Goal: Download file/media

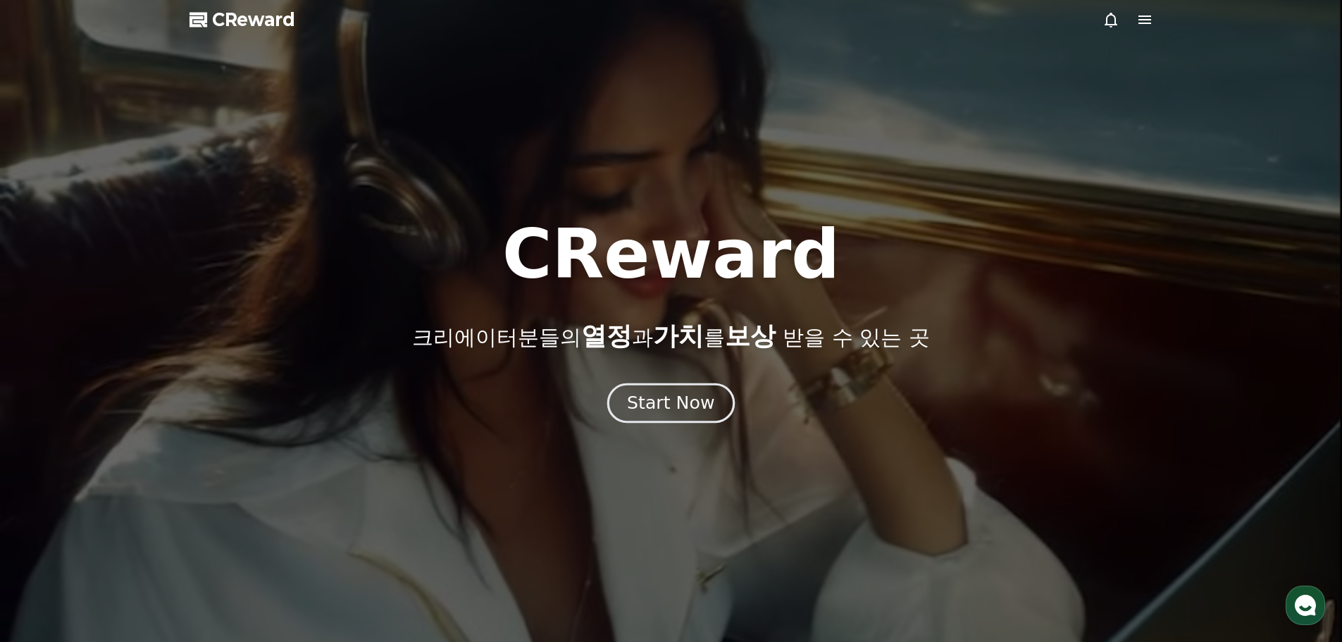
click at [670, 402] on div "Start Now" at bounding box center [670, 403] width 87 height 24
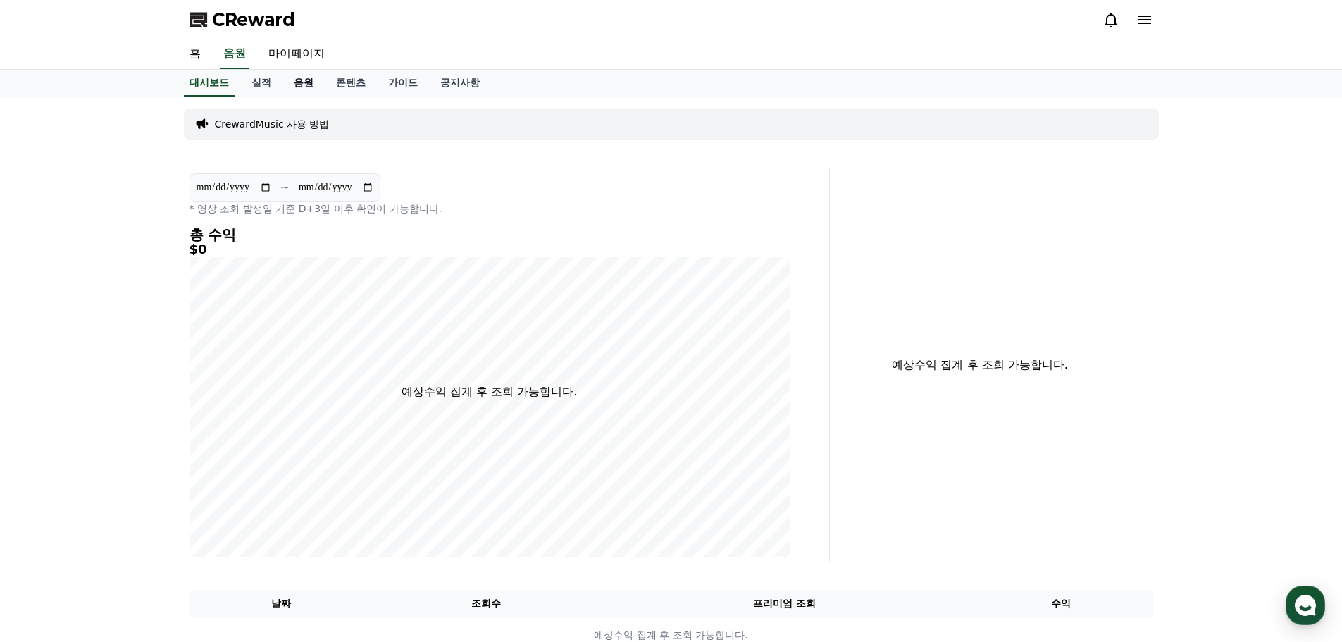
click at [305, 82] on link "음원" at bounding box center [304, 83] width 42 height 27
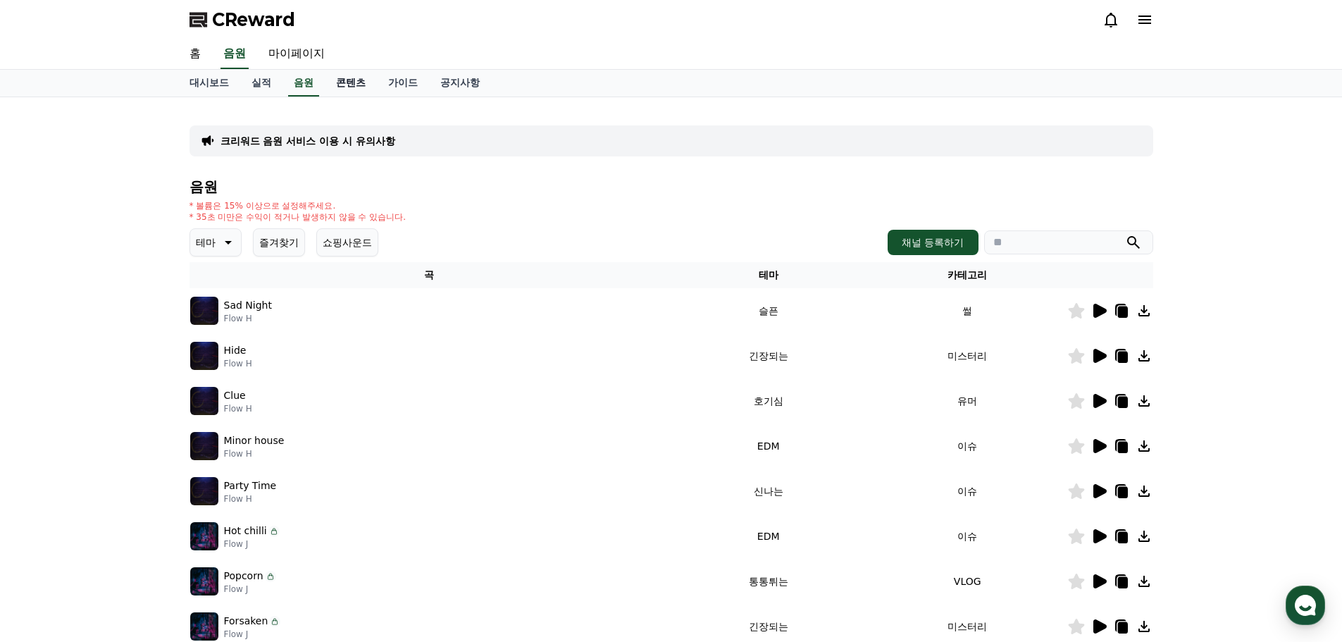
click at [356, 83] on link "콘텐츠" at bounding box center [351, 83] width 52 height 27
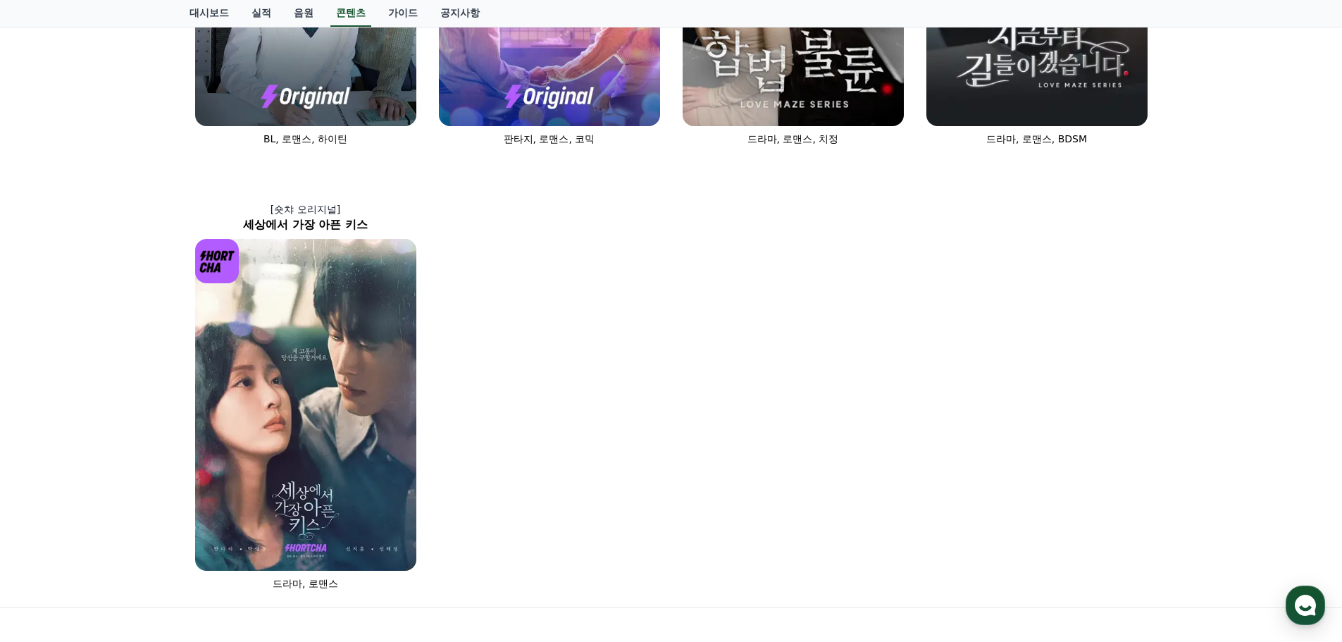
scroll to position [959, 0]
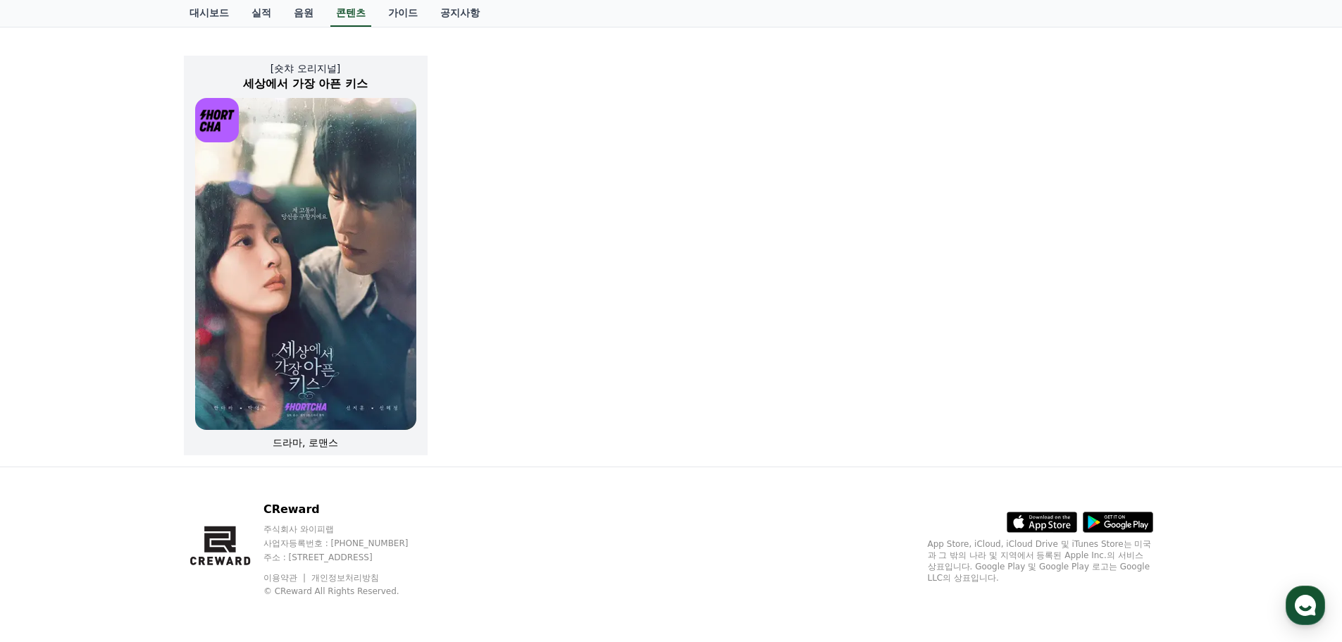
click at [341, 299] on img at bounding box center [305, 264] width 221 height 332
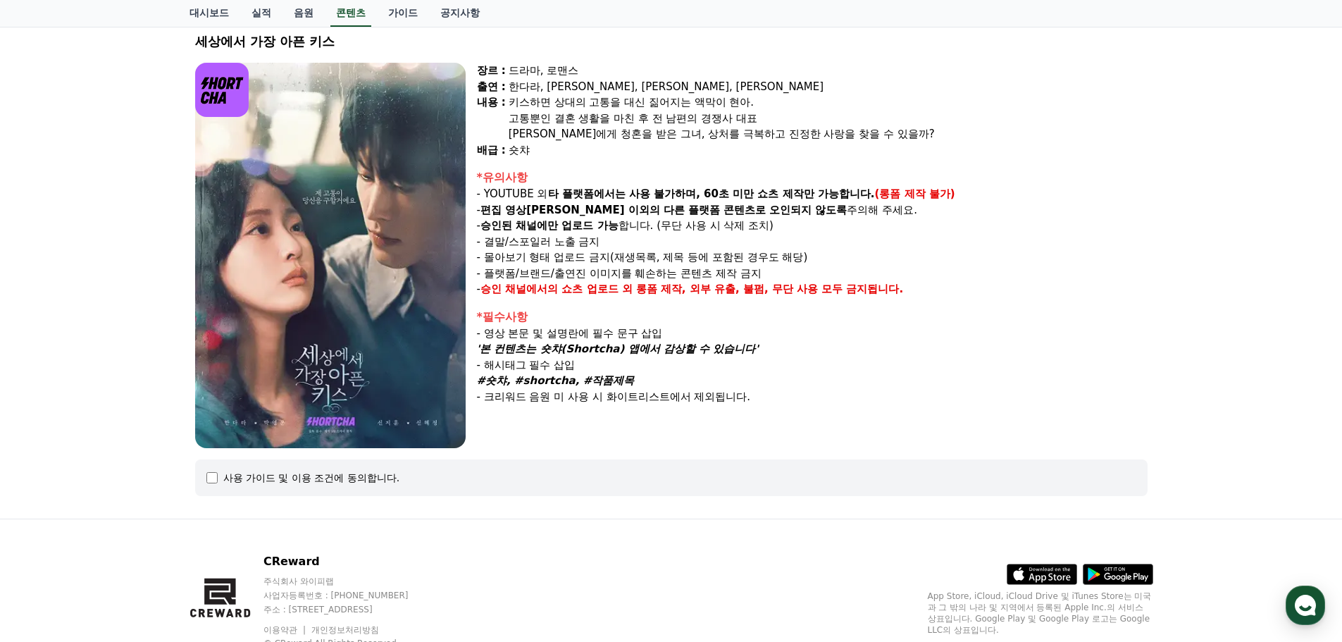
scroll to position [140, 0]
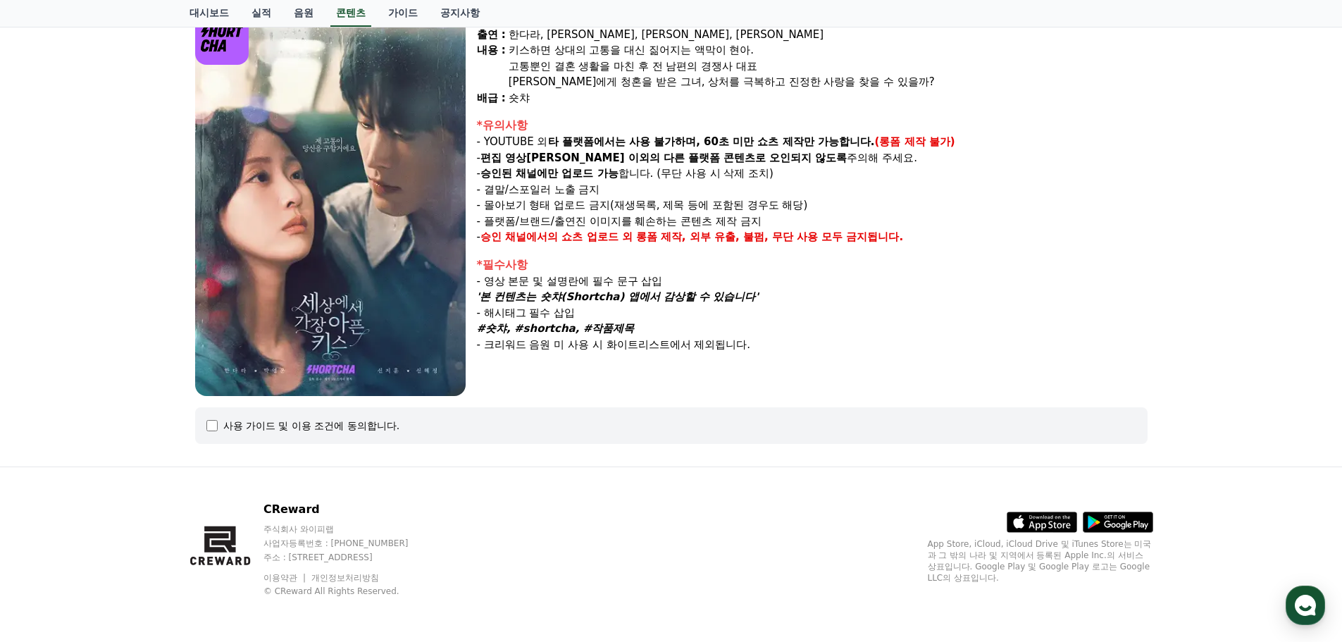
click at [326, 424] on div "사용 가이드 및 이용 조건에 동의합니다." at bounding box center [311, 425] width 177 height 14
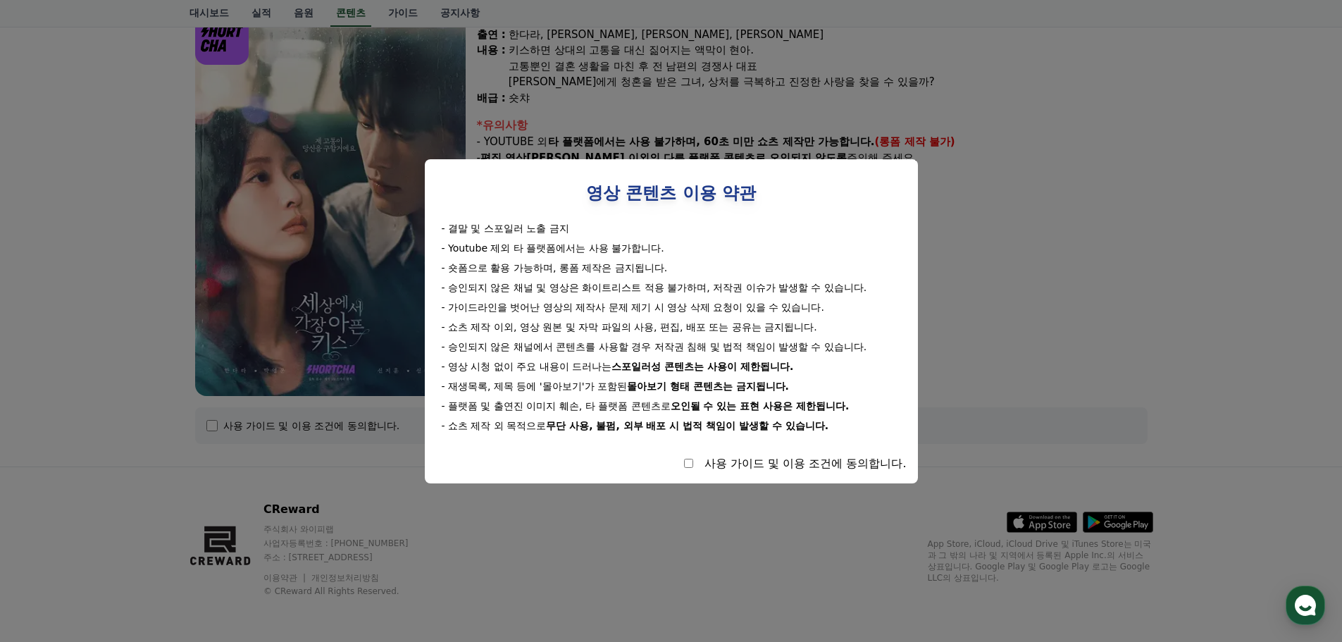
select select
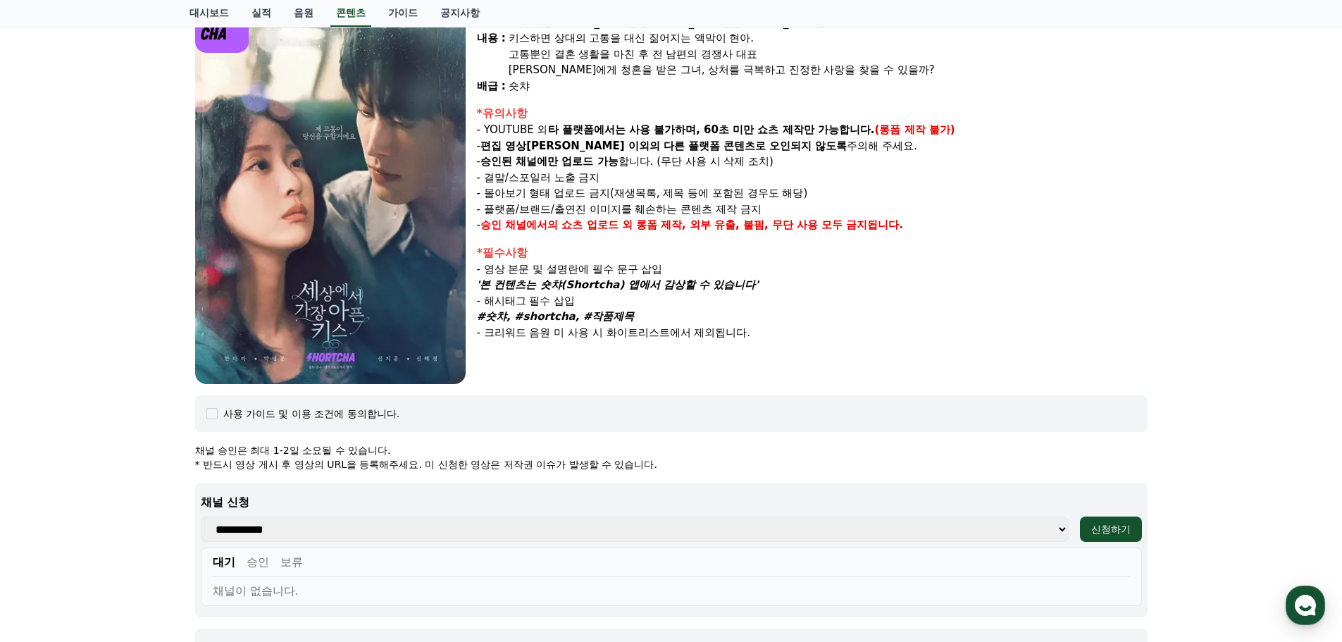
scroll to position [0, 0]
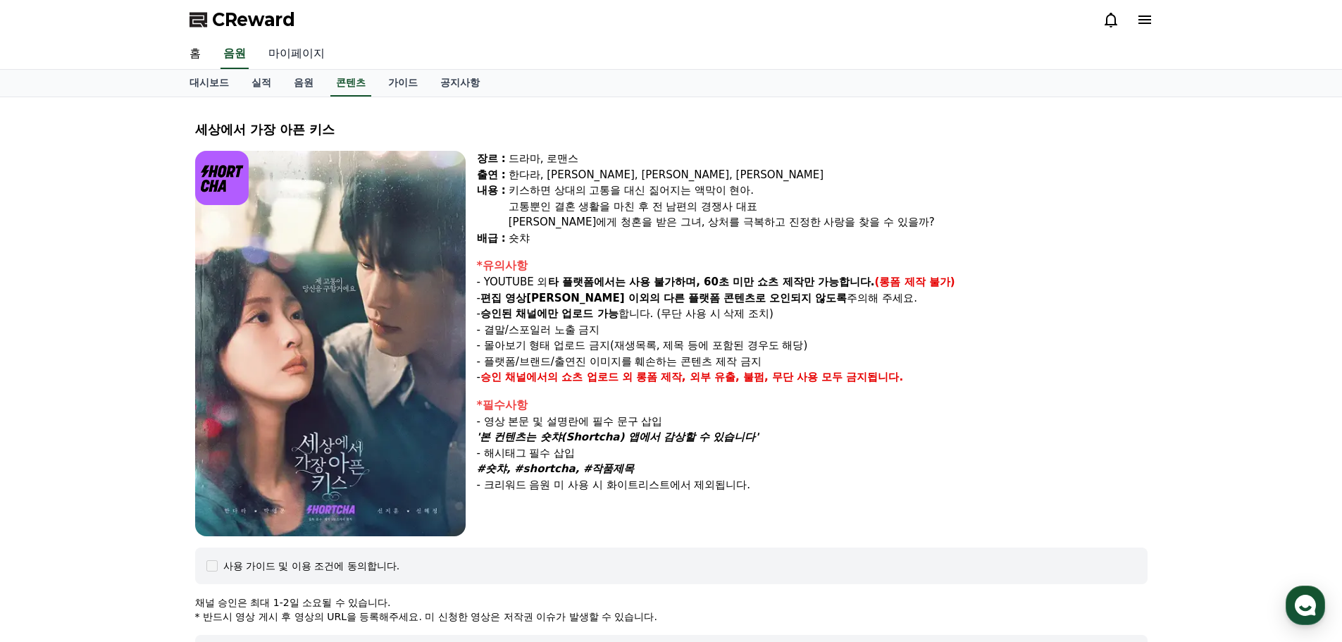
click at [312, 58] on link "마이페이지" at bounding box center [296, 54] width 79 height 30
select select "**********"
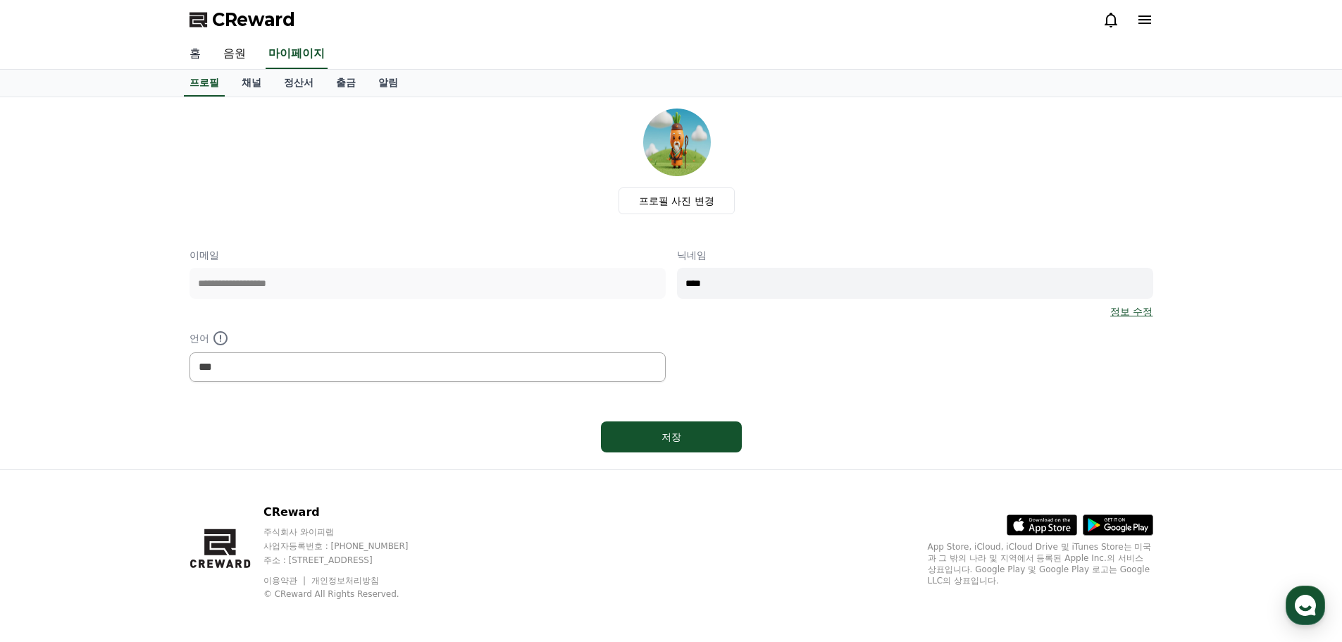
click at [192, 54] on link "홈" at bounding box center [195, 54] width 34 height 30
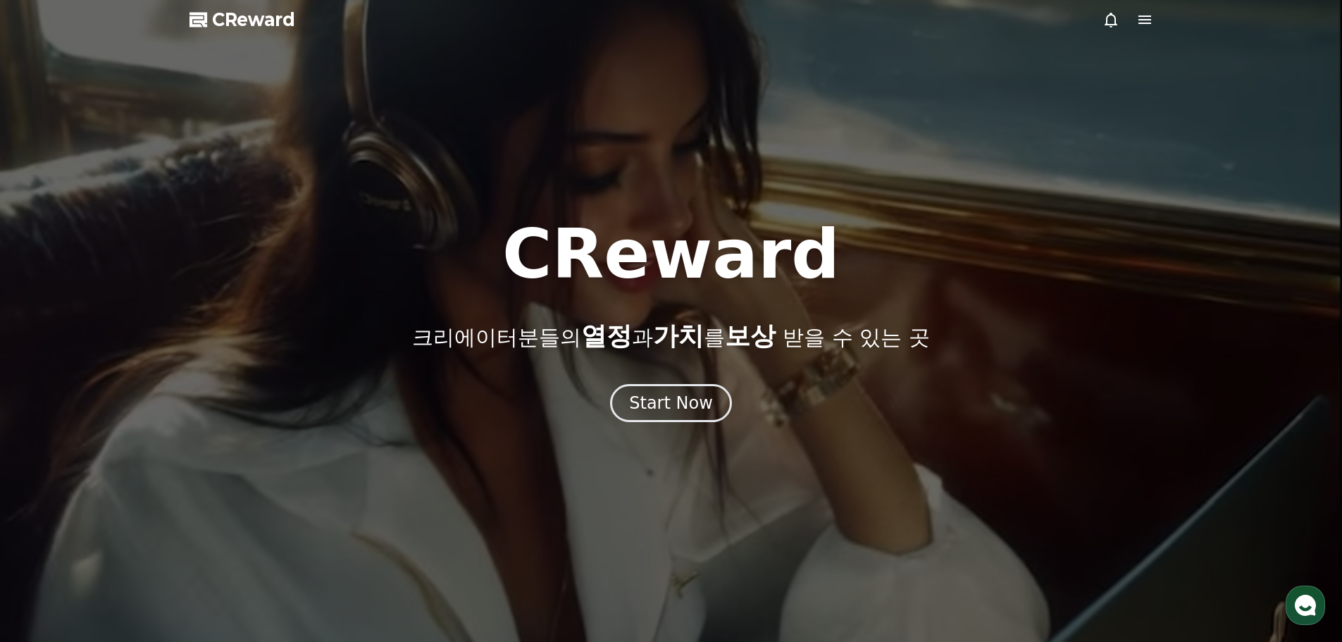
click at [255, 25] on span "CReward" at bounding box center [253, 19] width 83 height 23
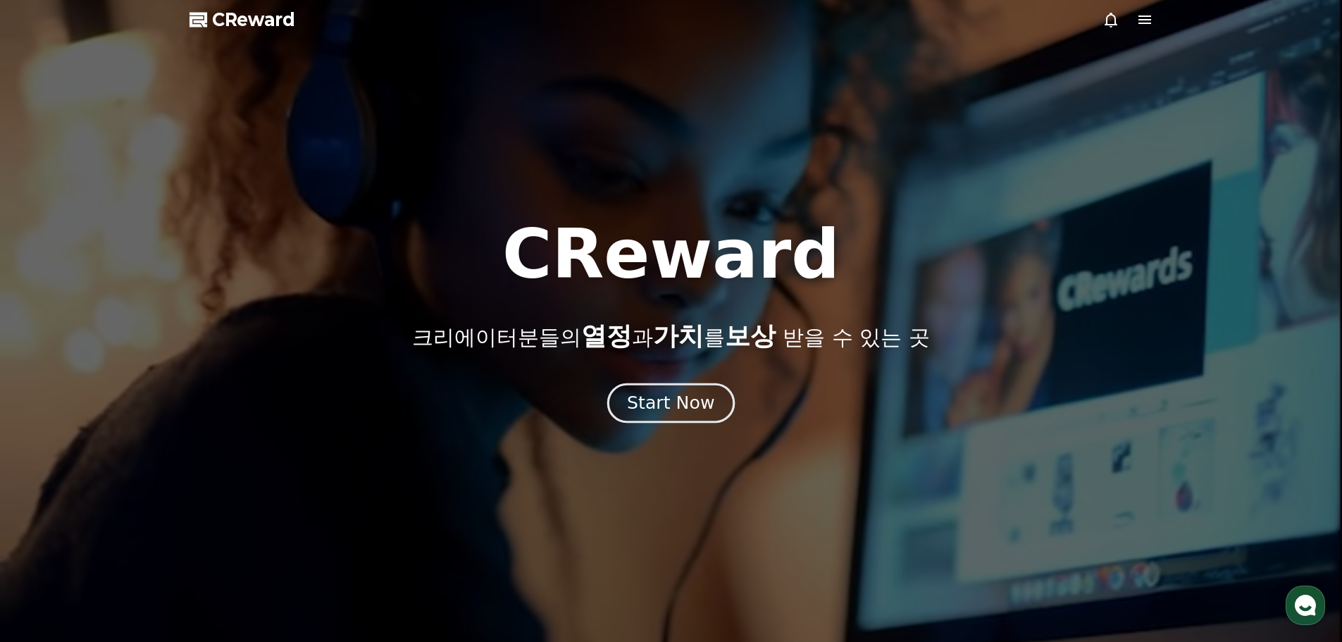
click at [649, 404] on div "Start Now" at bounding box center [670, 403] width 87 height 24
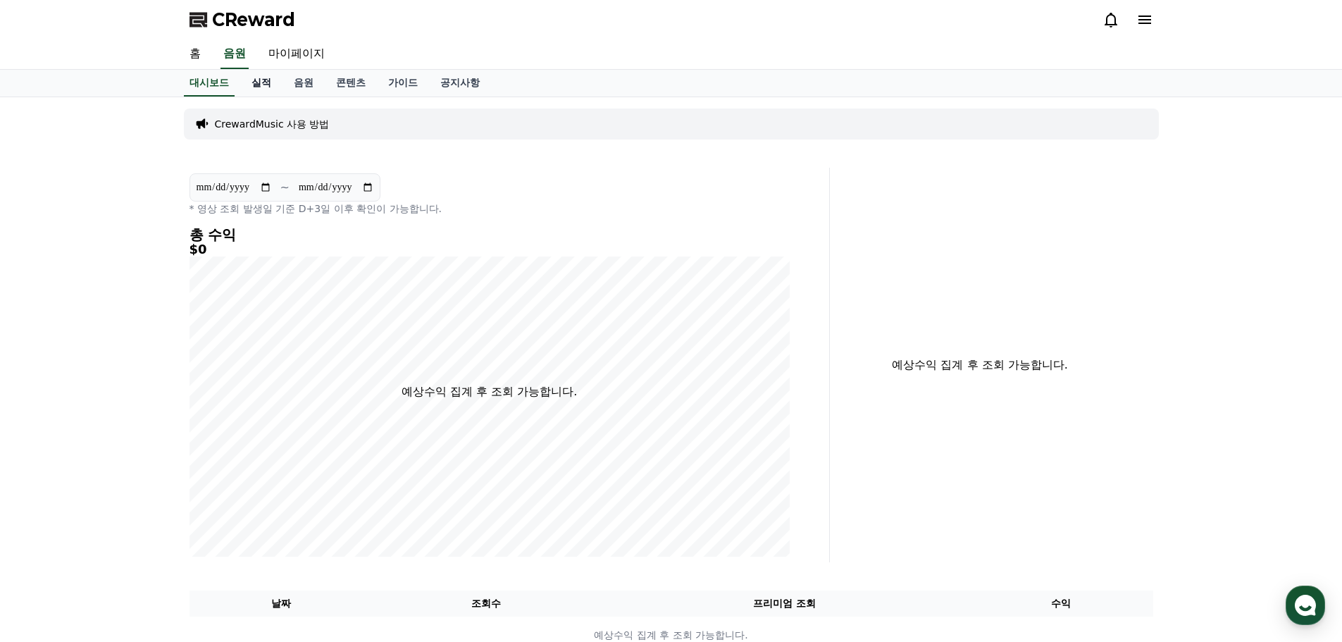
click at [260, 85] on link "실적" at bounding box center [261, 83] width 42 height 27
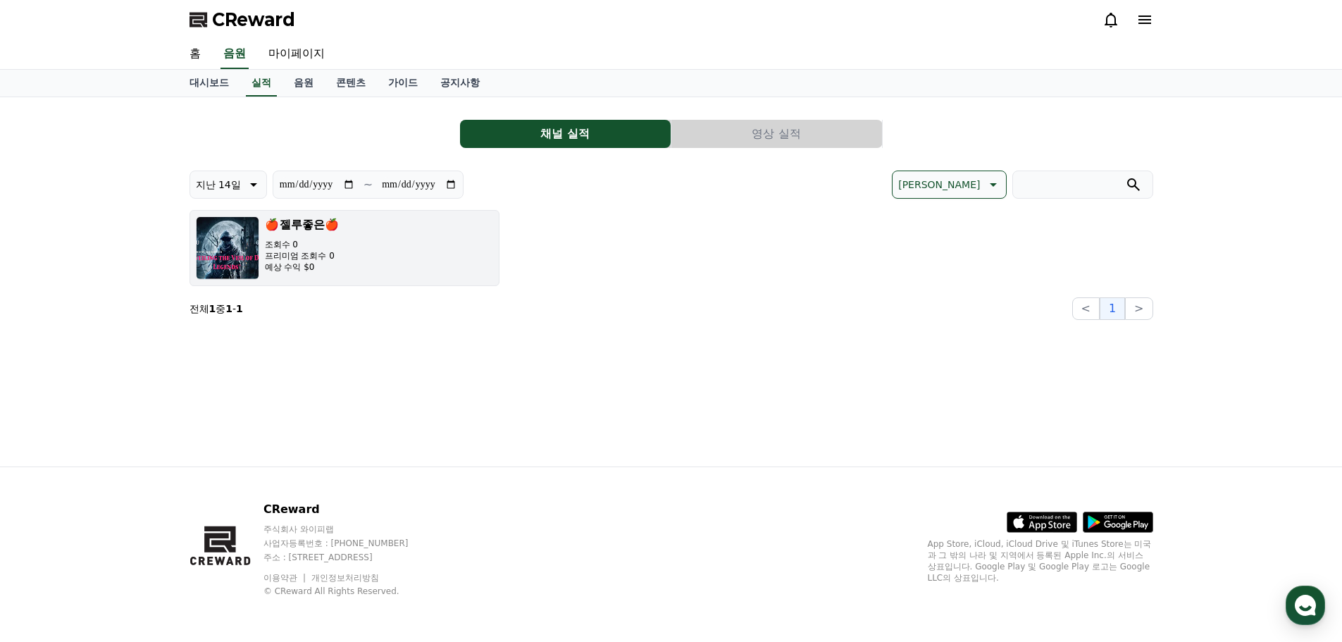
click at [301, 252] on p "프리미엄 조회수 0" at bounding box center [302, 255] width 75 height 11
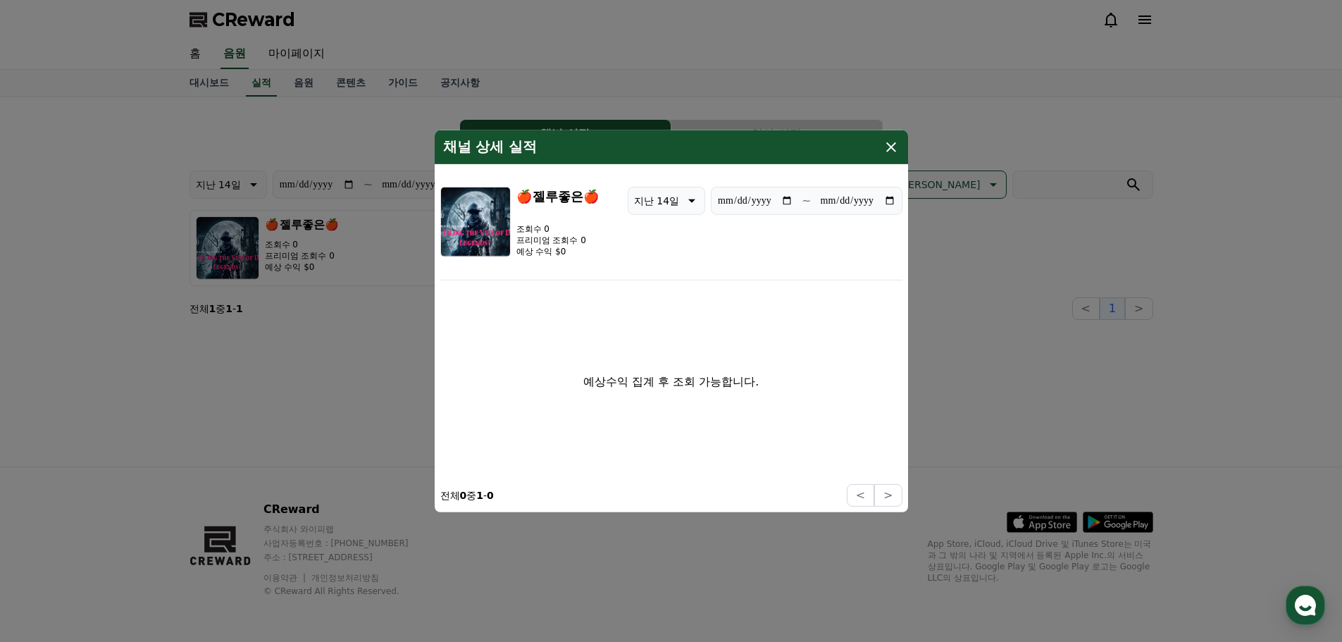
click at [888, 146] on icon "modal" at bounding box center [891, 146] width 17 height 17
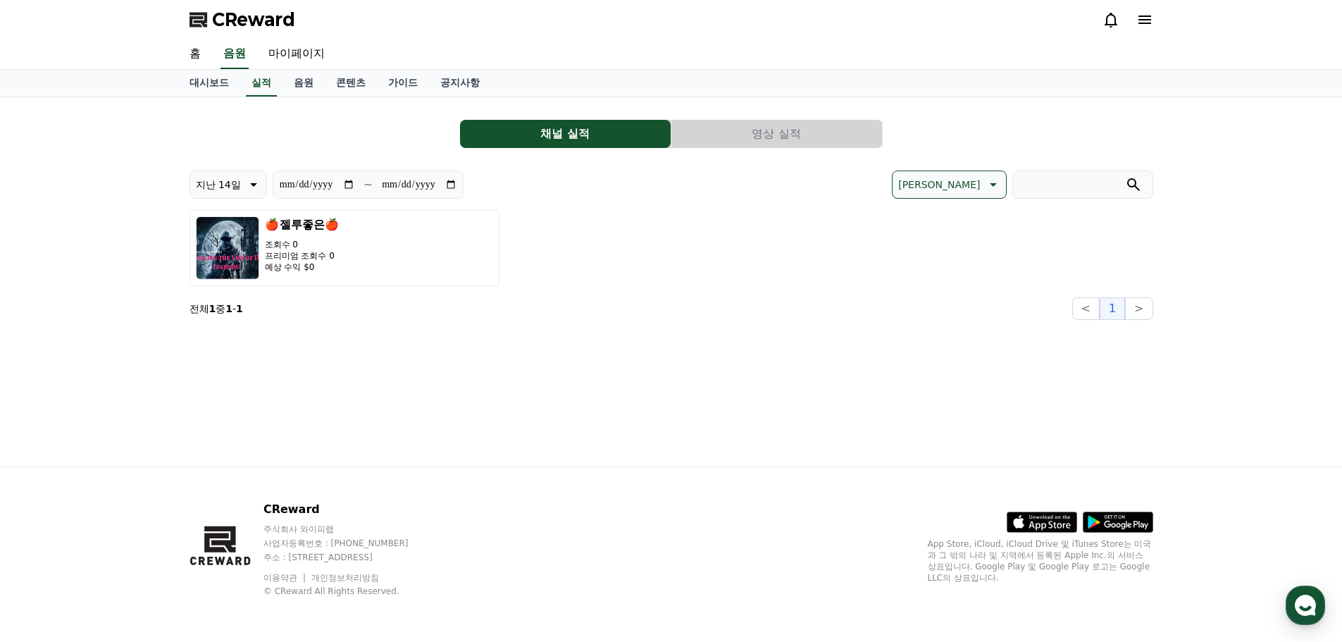
click at [738, 137] on button "영상 실적" at bounding box center [776, 134] width 211 height 28
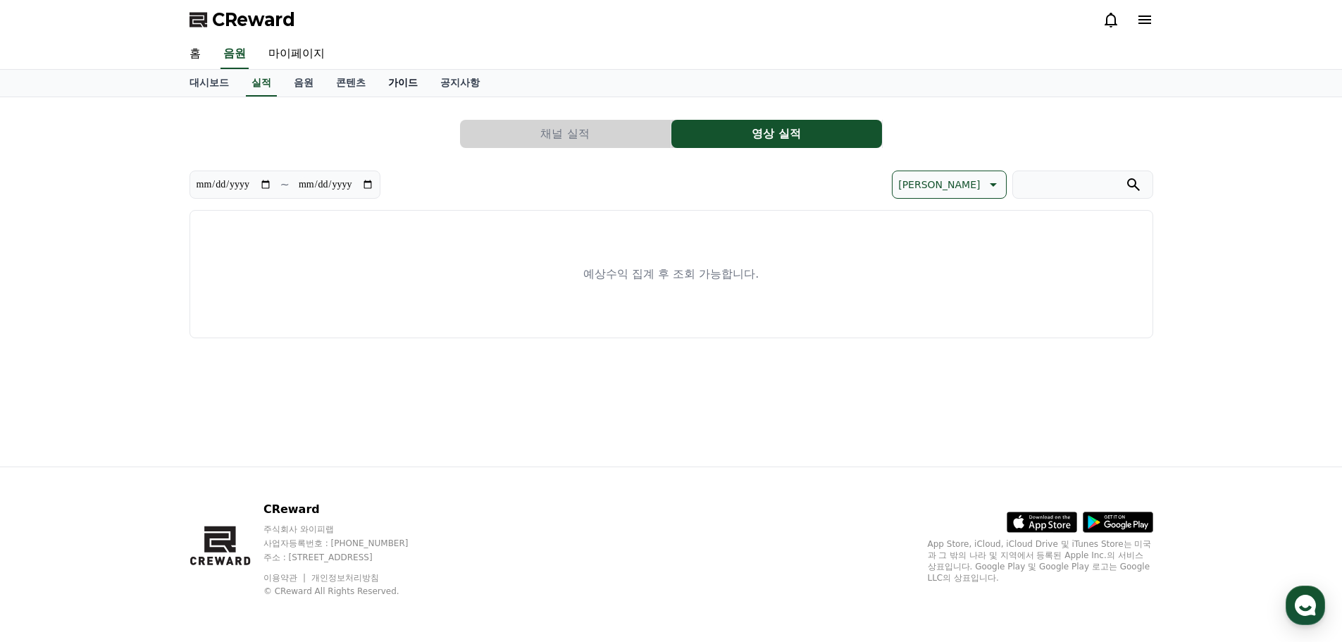
click at [399, 85] on link "가이드" at bounding box center [403, 83] width 52 height 27
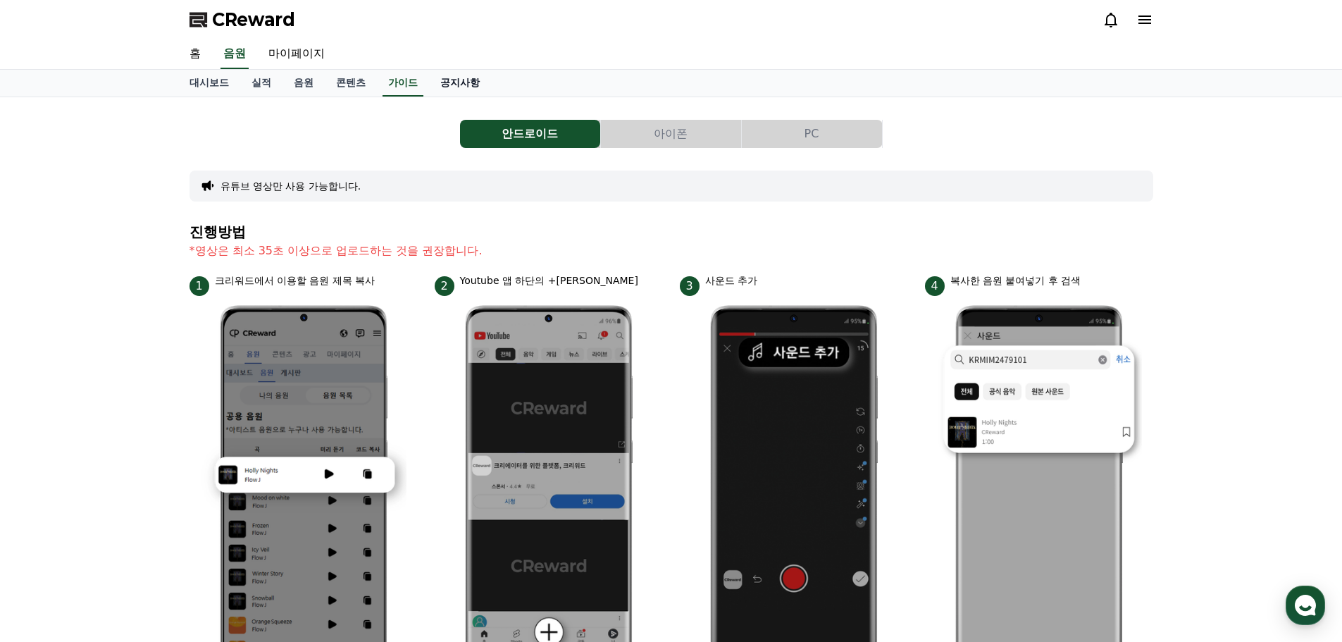
click at [479, 85] on link "공지사항" at bounding box center [460, 83] width 62 height 27
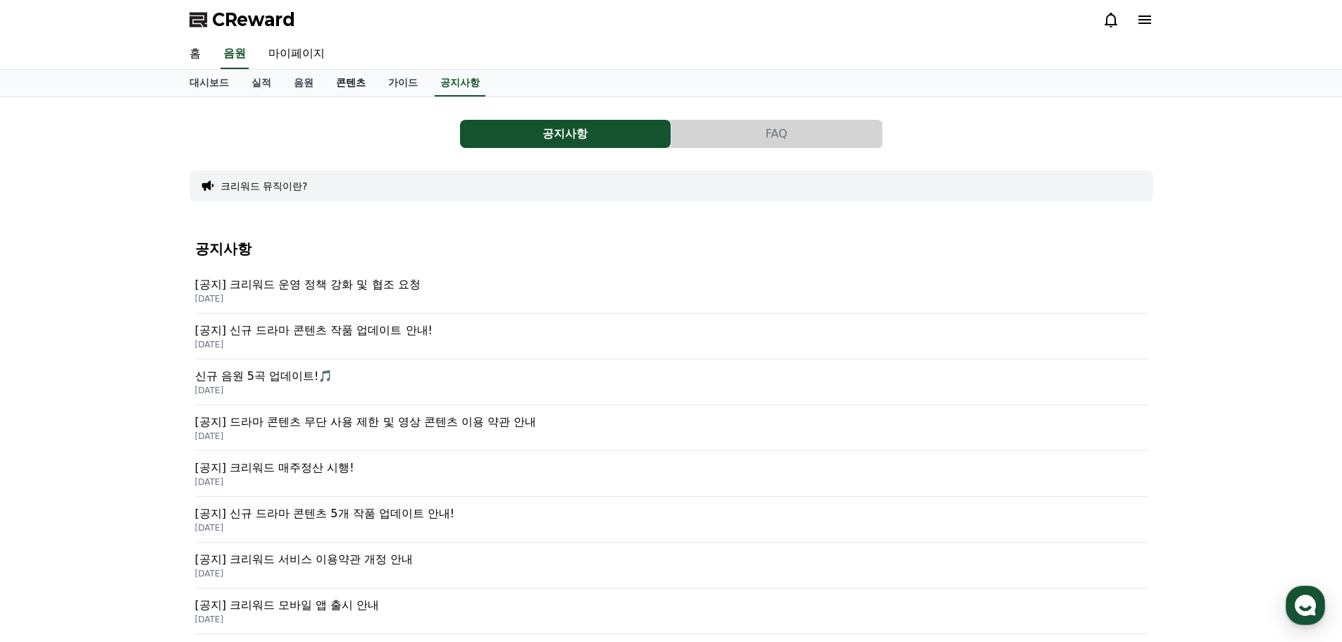
click at [347, 86] on link "콘텐츠" at bounding box center [351, 83] width 52 height 27
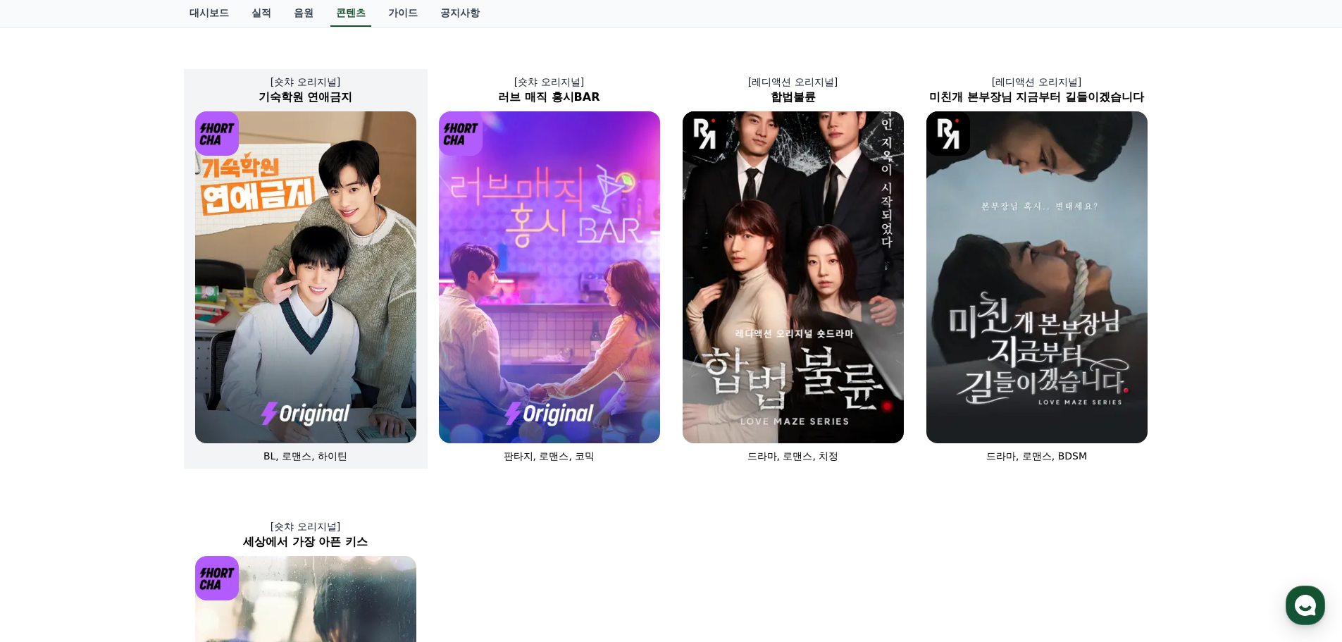
scroll to position [466, 0]
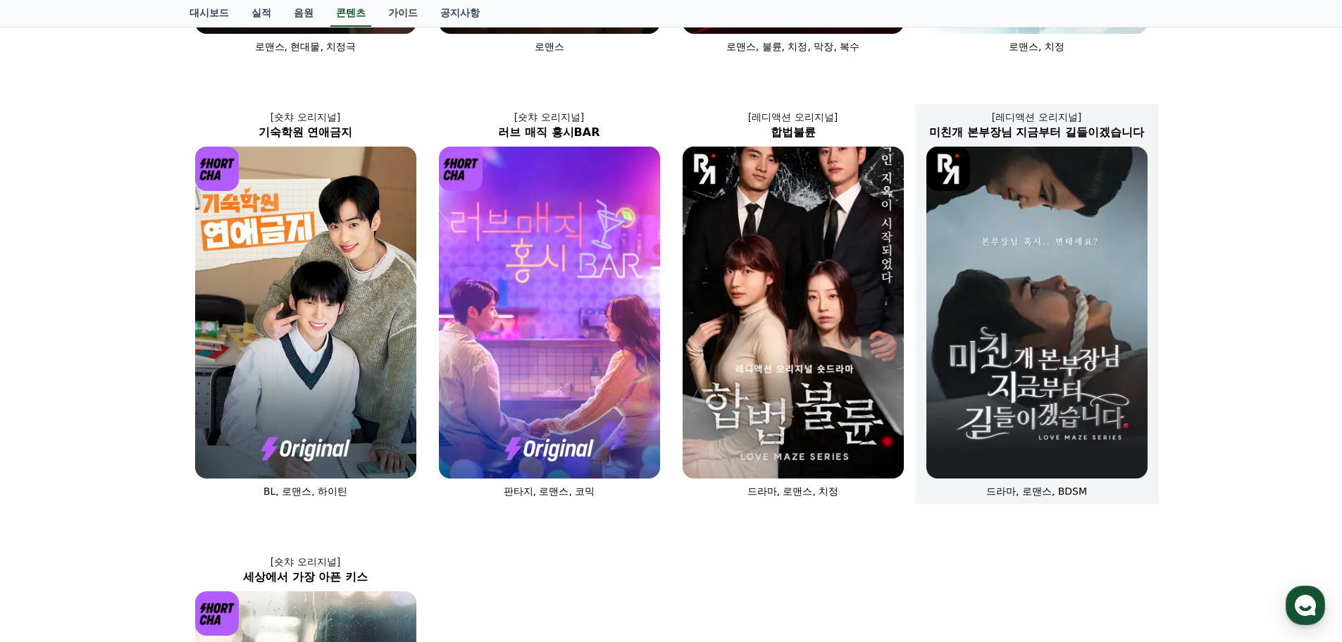
click at [1039, 211] on img at bounding box center [1036, 313] width 221 height 332
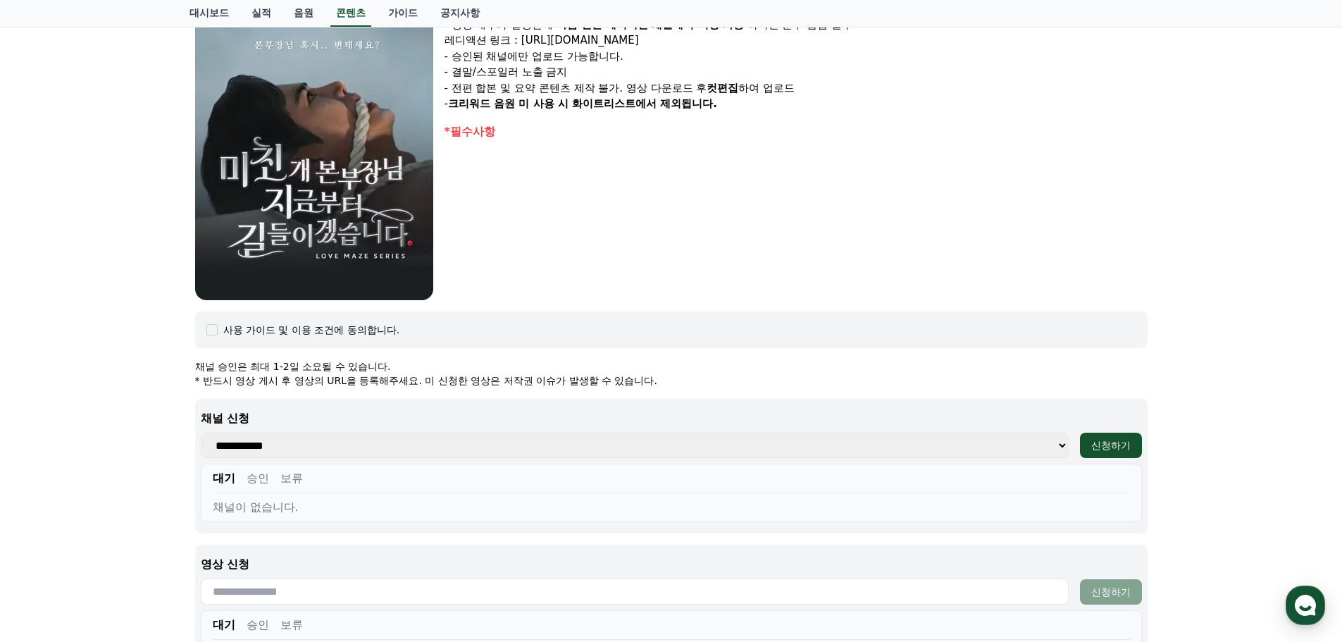
scroll to position [459, 0]
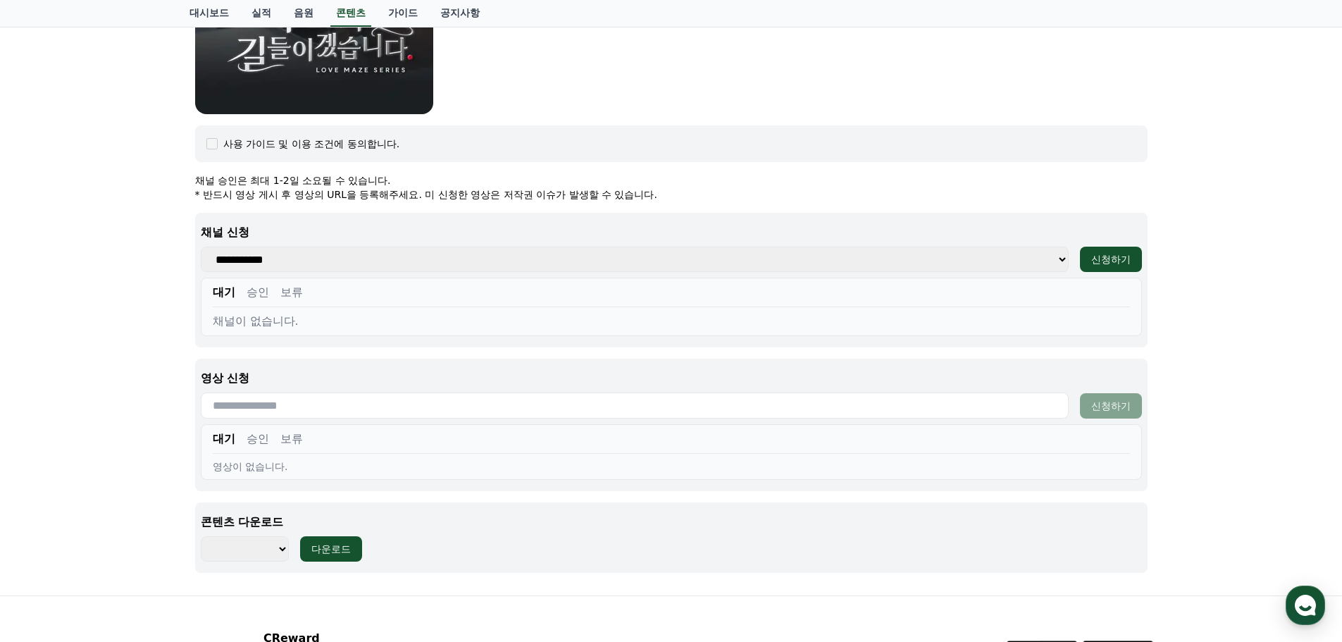
click at [278, 547] on select "******** ******** ******** ******** ******** ******** ******** ******** *******…" at bounding box center [245, 548] width 88 height 25
select select "**********"
click at [201, 536] on select "******** ******** ******** ******** ******** ******** ******** ******** *******…" at bounding box center [245, 548] width 88 height 25
click at [338, 551] on div "다운로드" at bounding box center [330, 549] width 39 height 14
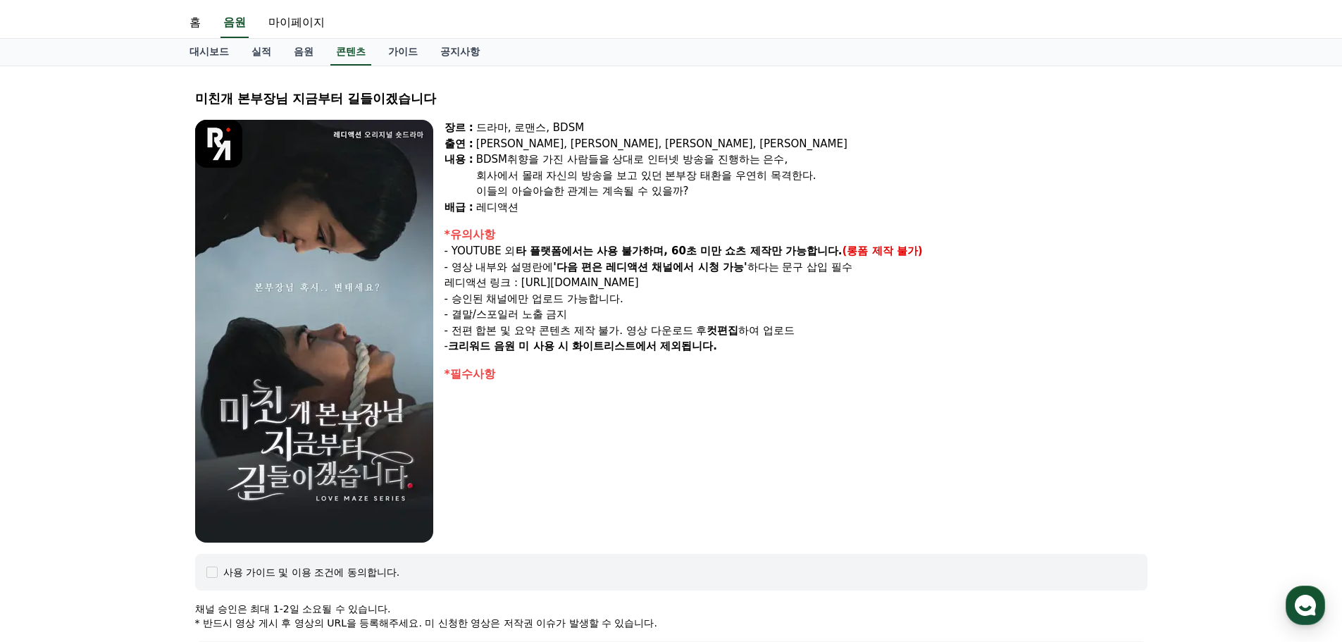
scroll to position [0, 0]
